Goal: Transaction & Acquisition: Subscribe to service/newsletter

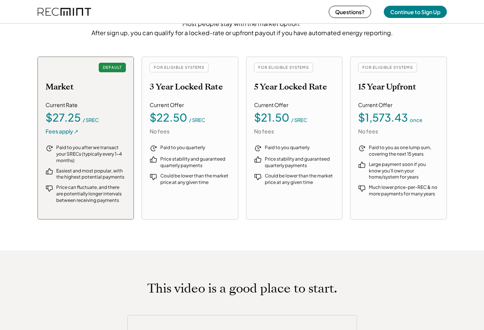
scroll to position [880, 0]
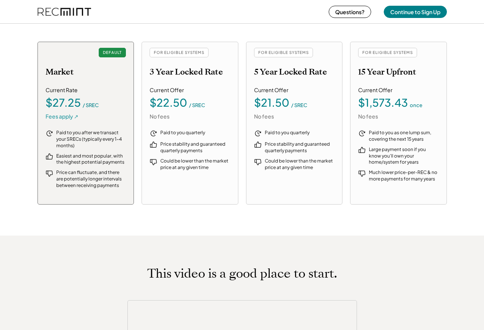
click at [74, 114] on div "Fees apply ↗" at bounding box center [62, 117] width 33 height 8
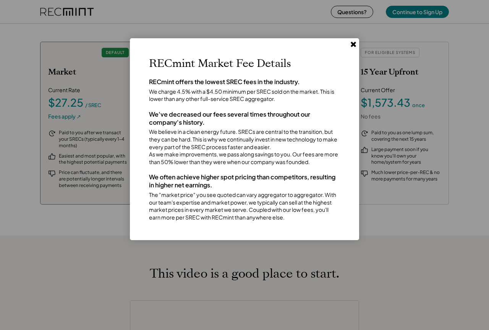
click at [352, 45] on use at bounding box center [353, 44] width 5 height 5
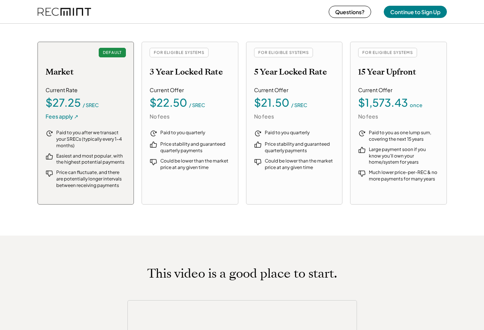
click at [162, 116] on div "No fees" at bounding box center [160, 117] width 20 height 8
click at [199, 103] on div "/ SREC" at bounding box center [197, 105] width 16 height 5
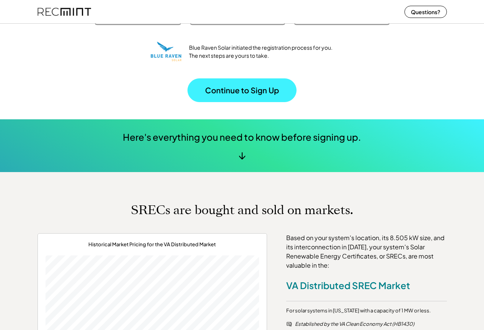
scroll to position [115, 0]
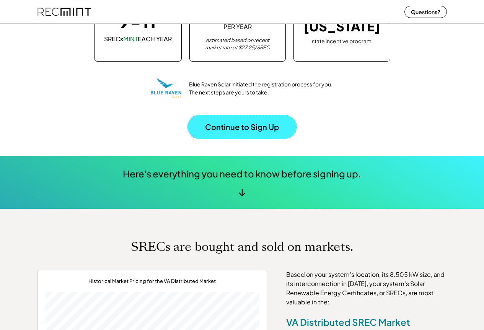
click at [260, 121] on button "Continue to Sign Up" at bounding box center [241, 127] width 109 height 24
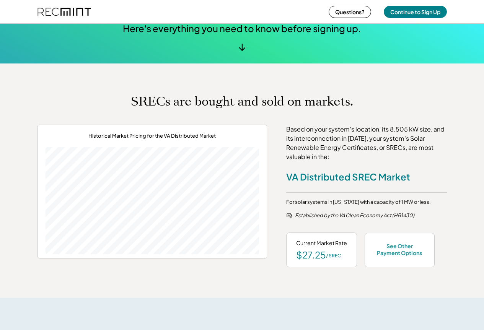
scroll to position [344, 0]
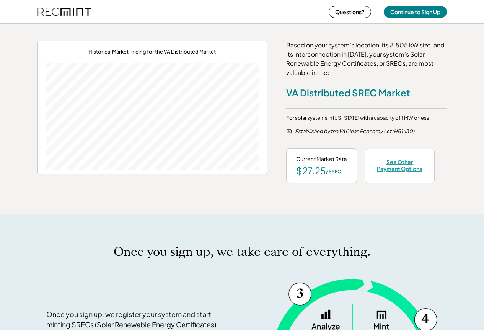
click at [412, 171] on div "See Other Payment Options" at bounding box center [399, 165] width 50 height 14
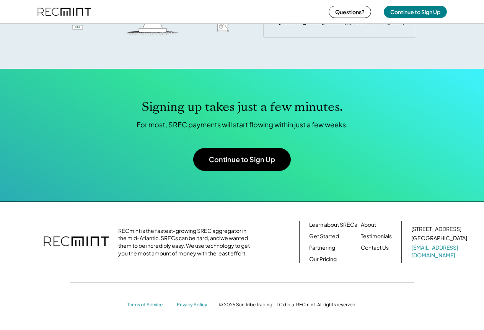
scroll to position [2428, 0]
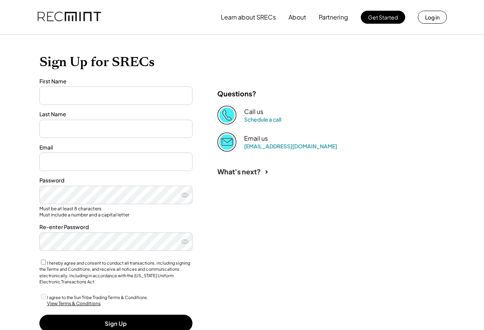
type input "*******"
type input "********"
type input "**********"
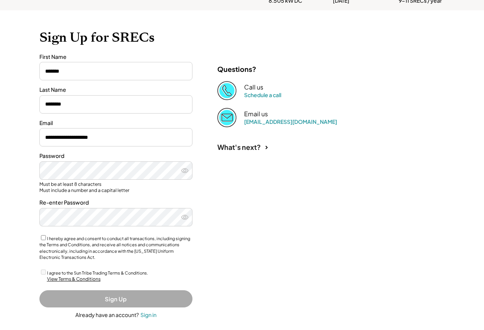
scroll to position [61, 0]
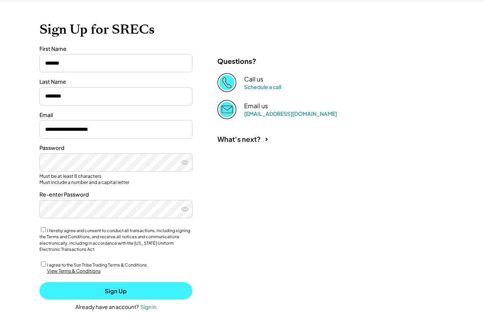
click at [71, 287] on button "Sign Up" at bounding box center [115, 290] width 153 height 17
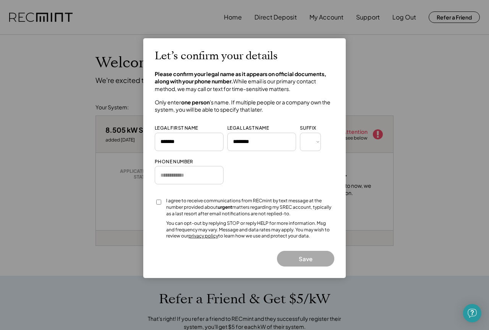
click at [188, 172] on input "input" at bounding box center [189, 175] width 69 height 18
type input "**********"
click at [243, 245] on div "Let’s confirm your details Please confirm your legal name as it appears on offi…" at bounding box center [245, 158] width 180 height 217
click at [207, 219] on div "I agree to receive communications from RECmint by text message at the number pr…" at bounding box center [250, 219] width 168 height 42
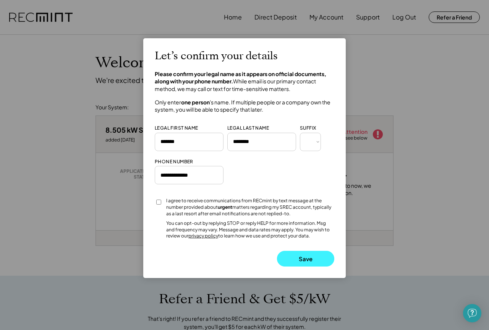
click at [293, 255] on button "Save" at bounding box center [305, 259] width 57 height 16
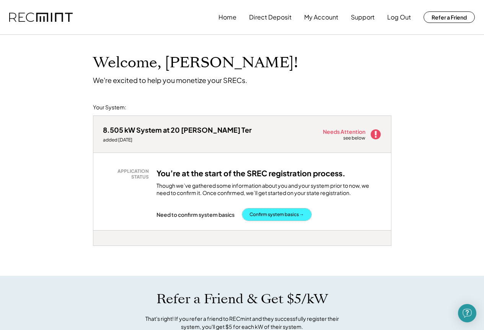
click at [267, 210] on button "Confirm system basics →" at bounding box center [276, 214] width 69 height 12
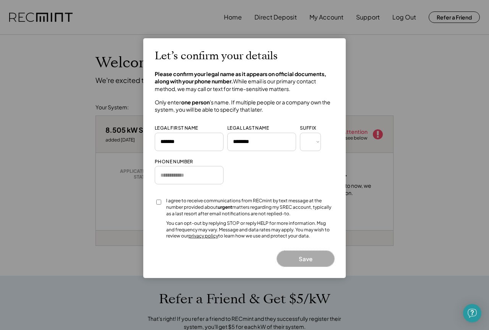
click at [296, 260] on button "Save" at bounding box center [305, 259] width 57 height 16
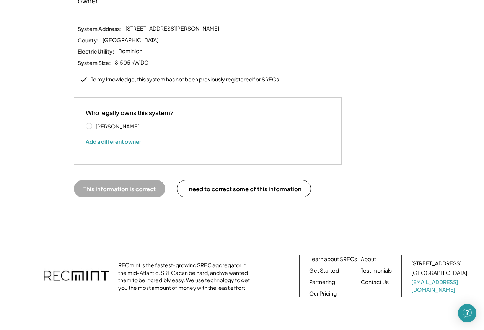
scroll to position [115, 0]
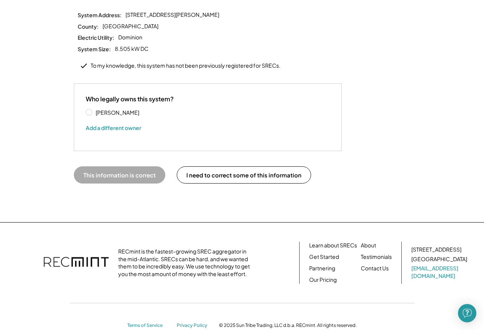
click at [93, 110] on label "[PERSON_NAME]" at bounding box center [127, 112] width 69 height 5
click at [114, 166] on button "This information is correct" at bounding box center [119, 174] width 91 height 17
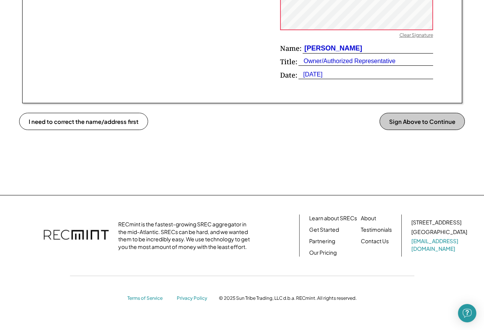
scroll to position [606, 0]
click at [320, 251] on link "Our Pricing" at bounding box center [323, 253] width 28 height 8
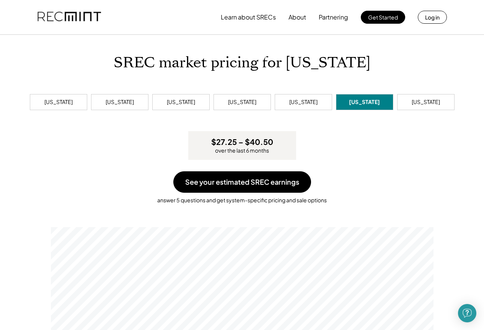
scroll to position [145, 382]
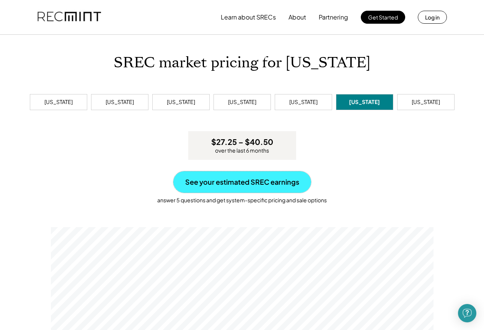
click at [258, 181] on button "See your estimated SREC earnings" at bounding box center [242, 181] width 138 height 21
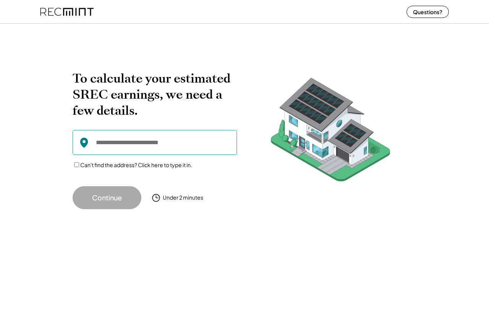
click at [112, 141] on input "input" at bounding box center [155, 142] width 164 height 25
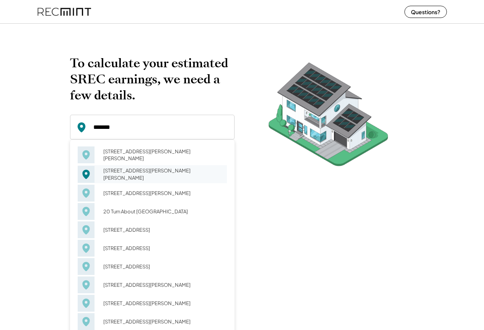
click at [126, 174] on div "[STREET_ADDRESS][PERSON_NAME][PERSON_NAME]" at bounding box center [162, 174] width 128 height 18
type input "**********"
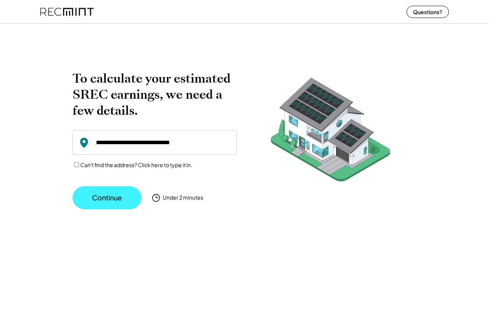
click at [115, 197] on button "Continue" at bounding box center [107, 197] width 69 height 23
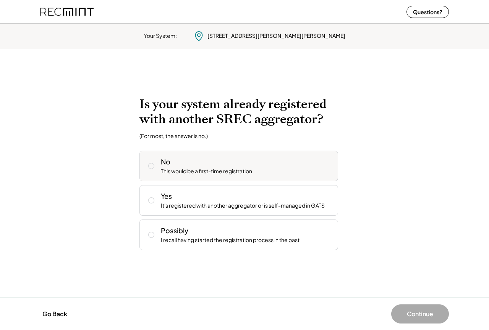
click at [152, 167] on icon at bounding box center [152, 166] width 8 height 8
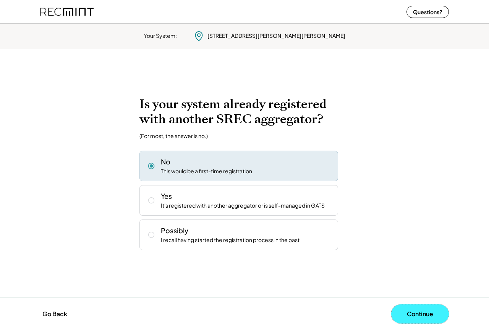
click at [411, 312] on button "Continue" at bounding box center [421, 313] width 58 height 19
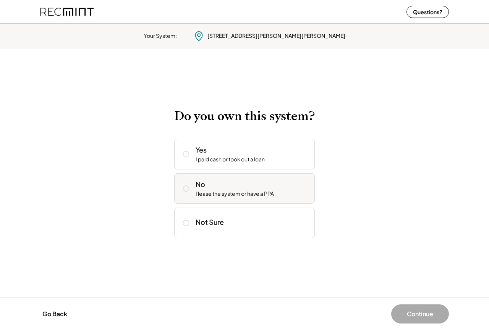
click at [243, 194] on div "I lease the system or have a PPA" at bounding box center [235, 194] width 78 height 8
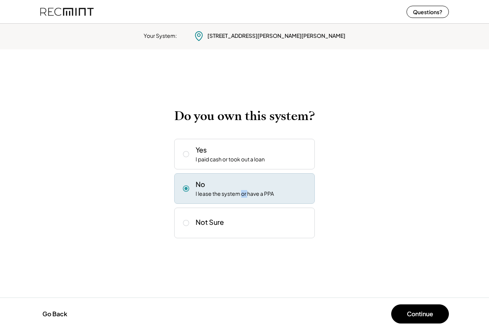
click at [243, 194] on div "I lease the system or have a PPA" at bounding box center [235, 194] width 78 height 8
click at [208, 151] on div "Yes I paid cash or took out a loan" at bounding box center [252, 154] width 113 height 18
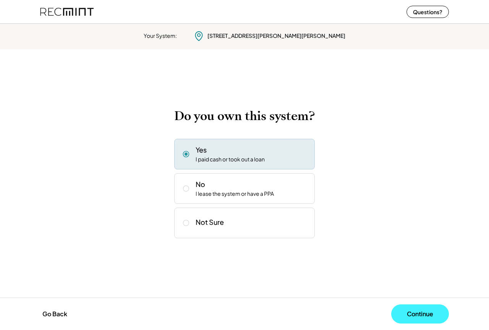
click at [410, 314] on button "Continue" at bounding box center [421, 313] width 58 height 19
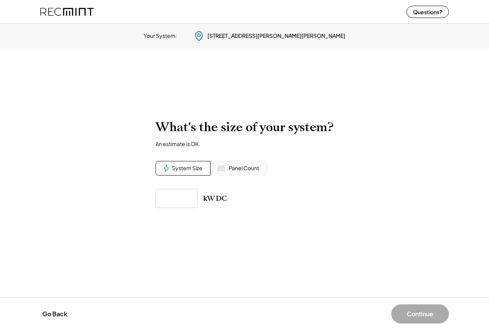
click at [184, 200] on input "input" at bounding box center [177, 198] width 42 height 19
click at [167, 200] on input "input" at bounding box center [177, 198] width 42 height 19
type input "*****"
click at [343, 246] on div "Your System: 20 Turner Ter Hampton, VA 23666 To calculate your estimated SREC e…" at bounding box center [244, 175] width 489 height 309
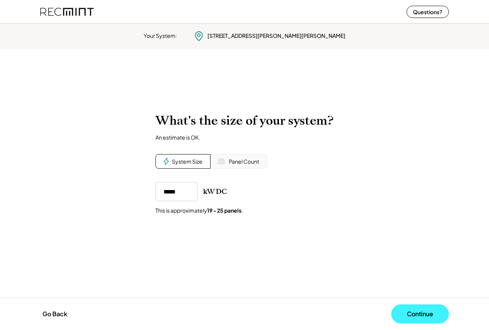
click at [416, 309] on button "Continue" at bounding box center [421, 313] width 58 height 19
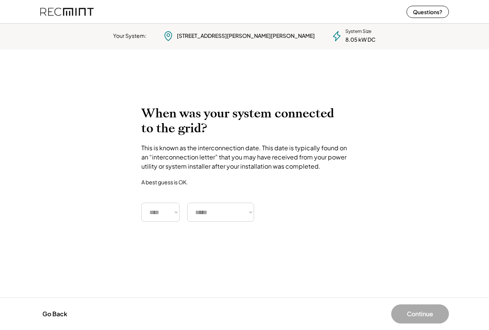
click at [174, 213] on select "**** **** **** **** **** **** **** **** **** **** **** **** **** **** ****" at bounding box center [160, 212] width 38 height 19
select select "****"
click at [141, 203] on select "**** **** **** **** **** **** **** **** **** **** **** **** **** **** ****" at bounding box center [160, 212] width 38 height 19
click at [226, 211] on select "***** ******* ******** ***** ***** *** **** **** ****** ********* ******* *****…" at bounding box center [220, 212] width 67 height 19
select select "********"
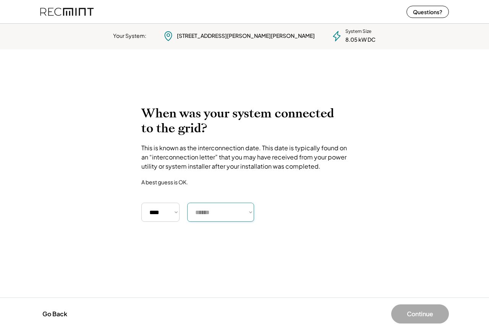
click at [187, 203] on select "***** ******* ******** ***** ***** *** **** **** ****** ********* ******* *****…" at bounding box center [220, 212] width 67 height 19
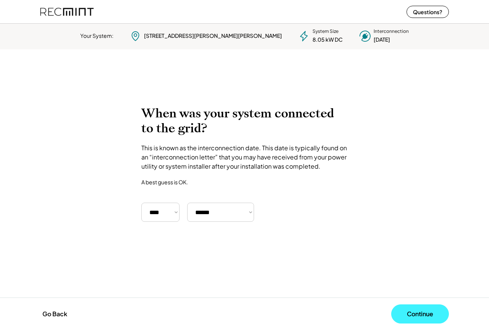
click at [415, 312] on button "Continue" at bounding box center [421, 313] width 58 height 19
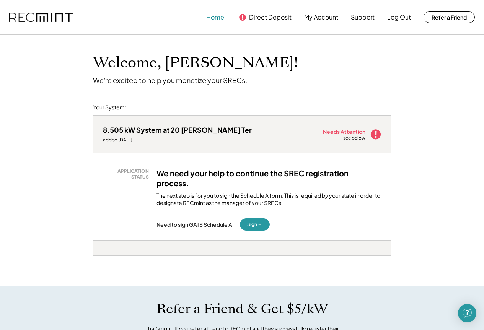
click at [220, 13] on button "Home" at bounding box center [215, 17] width 18 height 15
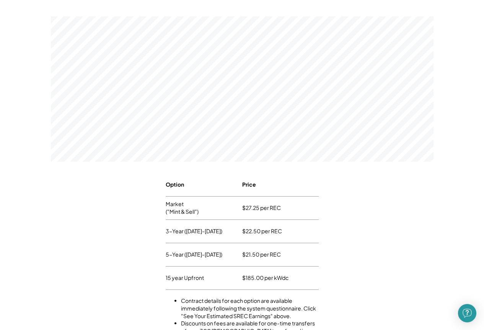
scroll to position [67, 0]
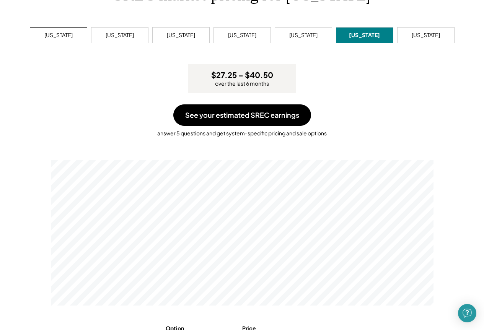
click at [64, 35] on div "[US_STATE]" at bounding box center [58, 35] width 28 height 8
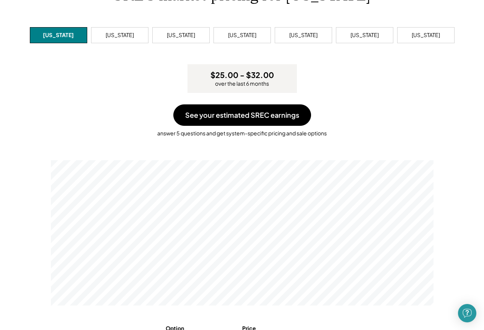
scroll to position [145, 382]
click at [114, 34] on div "[US_STATE]" at bounding box center [120, 35] width 28 height 8
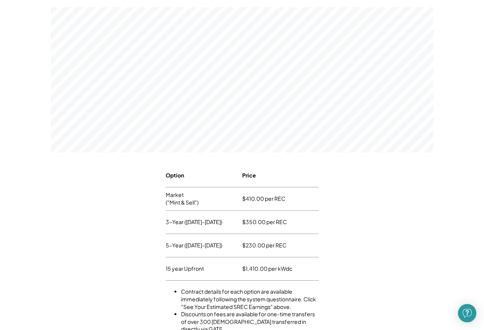
scroll to position [29, 0]
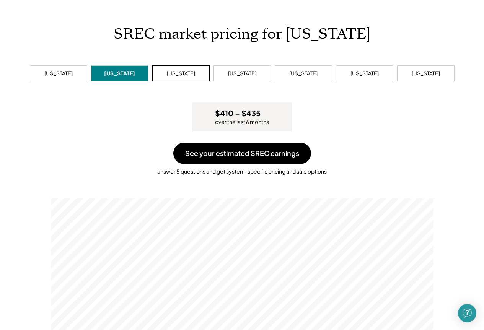
click at [185, 74] on div "[US_STATE]" at bounding box center [181, 74] width 28 height 8
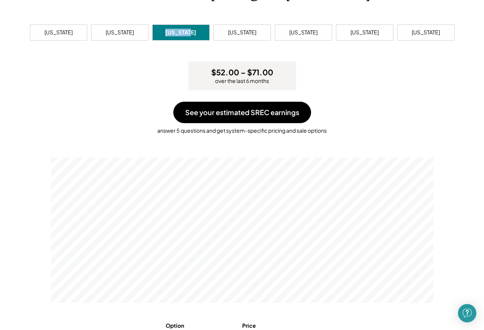
scroll to position [29, 0]
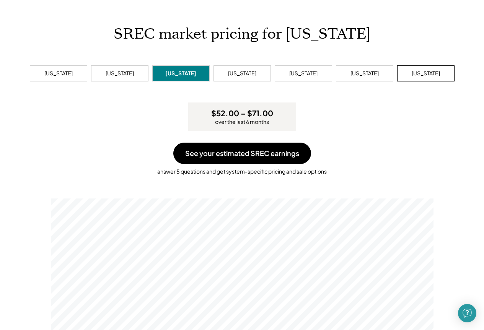
click at [430, 72] on div "[US_STATE]" at bounding box center [425, 74] width 28 height 8
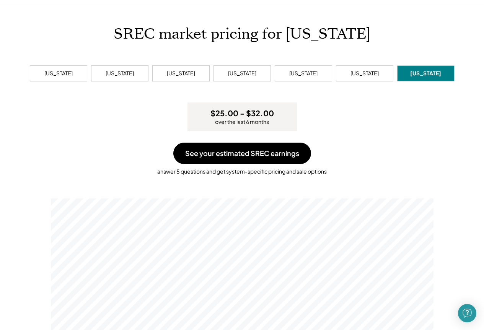
scroll to position [145, 382]
click at [350, 77] on div "[US_STATE]" at bounding box center [364, 73] width 57 height 16
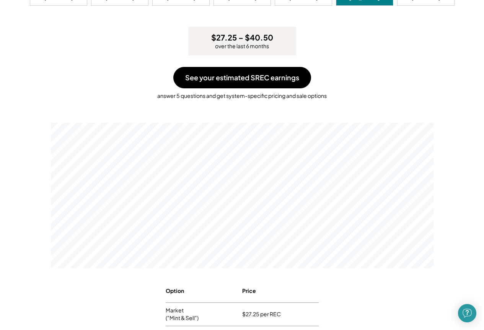
scroll to position [105, 0]
